Goal: Task Accomplishment & Management: Manage account settings

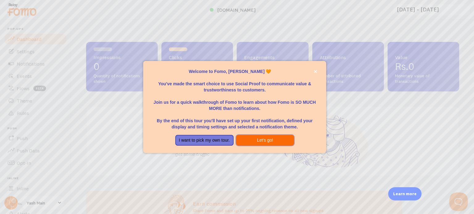
click at [276, 140] on button "Let's go!" at bounding box center [265, 140] width 58 height 11
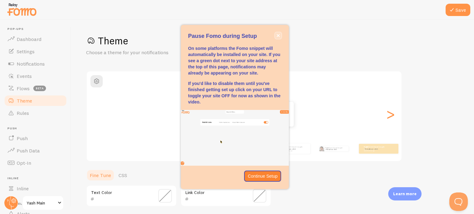
click at [277, 36] on icon "close," at bounding box center [278, 35] width 3 height 3
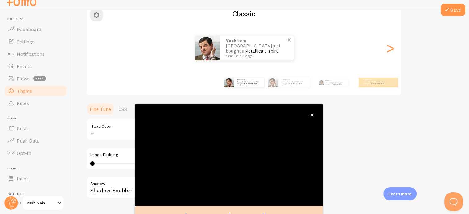
scroll to position [58, 0]
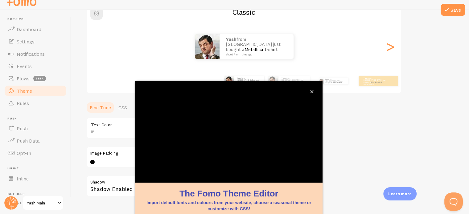
click at [425, 127] on div "Theme Choose a theme for your notifications Classic Yash from [GEOGRAPHIC_DATA]…" at bounding box center [270, 113] width 368 height 293
click at [313, 91] on icon "close," at bounding box center [311, 91] width 3 height 3
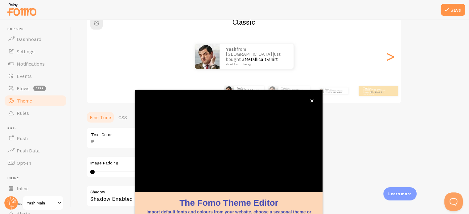
scroll to position [30, 0]
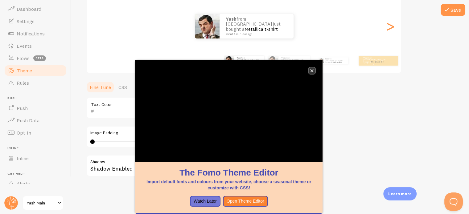
click at [314, 70] on icon "close," at bounding box center [311, 70] width 3 height 3
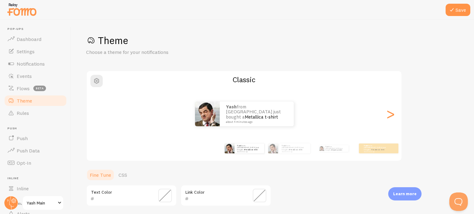
scroll to position [0, 0]
click at [453, 11] on icon at bounding box center [451, 9] width 7 height 7
click at [40, 64] on span "Notifications" at bounding box center [31, 64] width 28 height 6
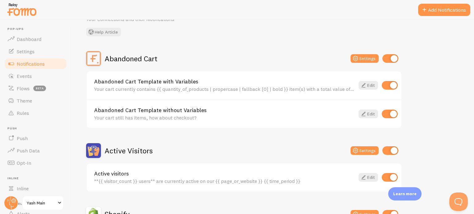
scroll to position [38, 0]
